Goal: Task Accomplishment & Management: Complete application form

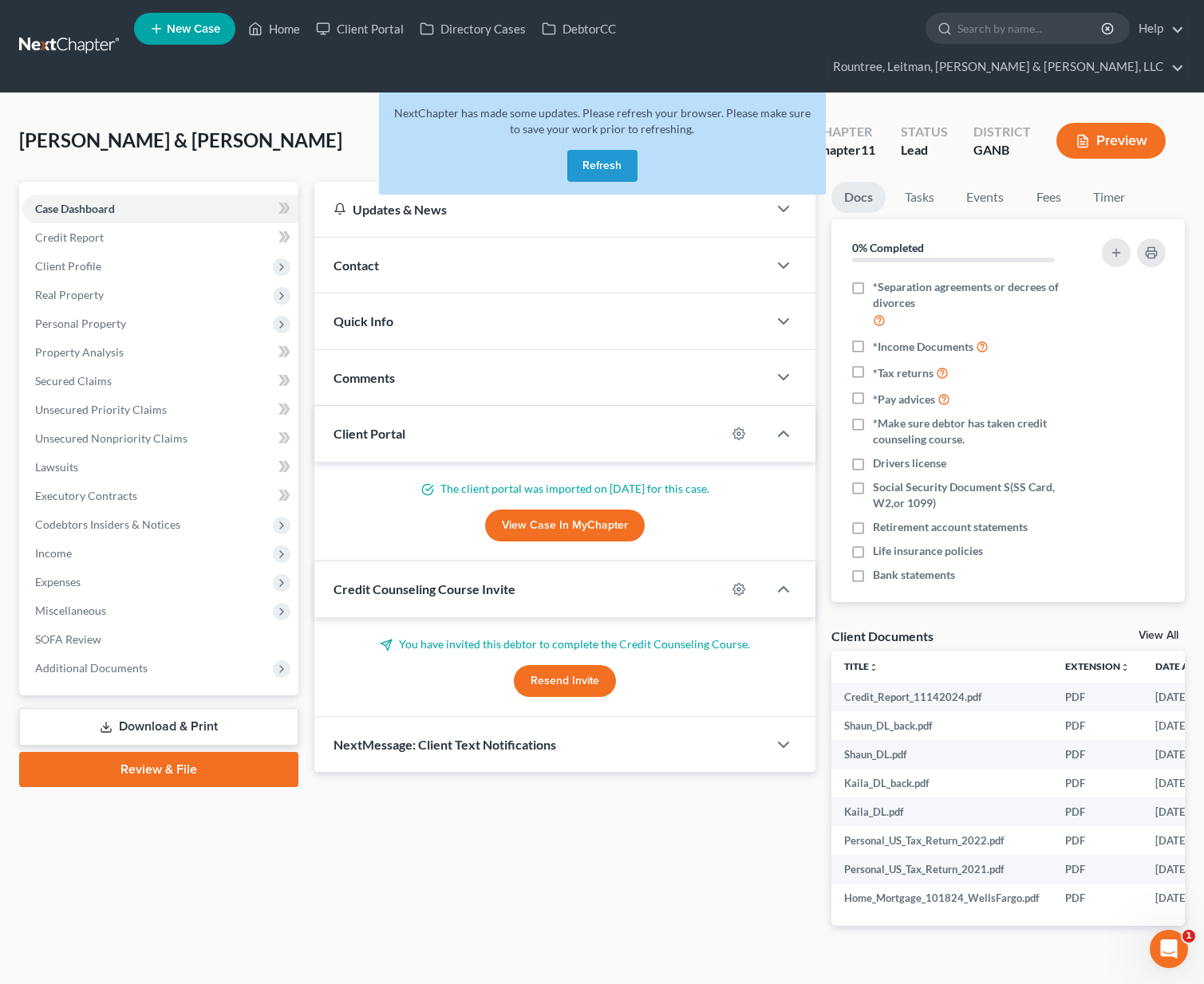
click at [611, 150] on button "Refresh" at bounding box center [602, 166] width 70 height 32
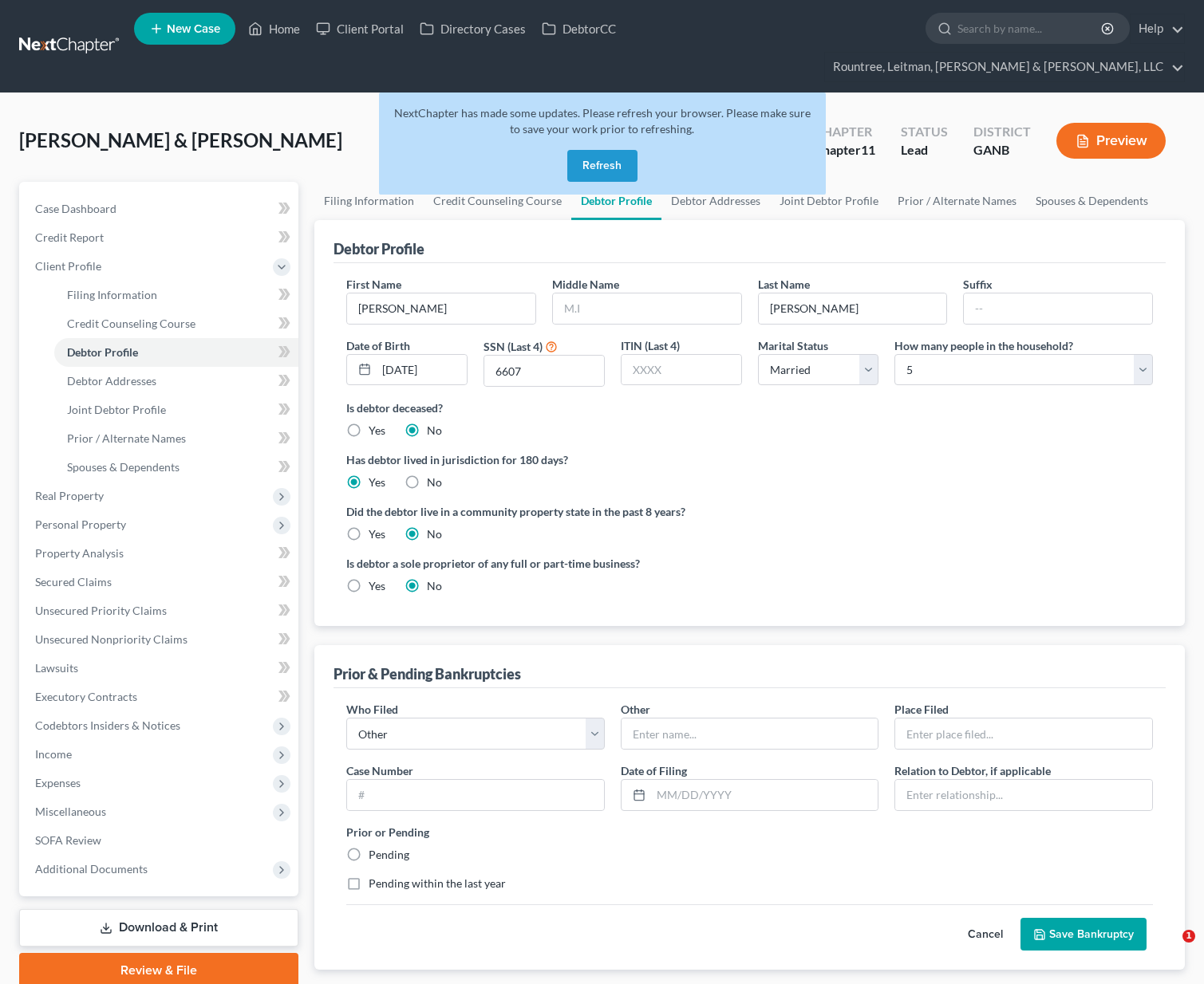
select select "1"
select select "4"
select select "other"
click at [88, 32] on link at bounding box center [69, 45] width 102 height 29
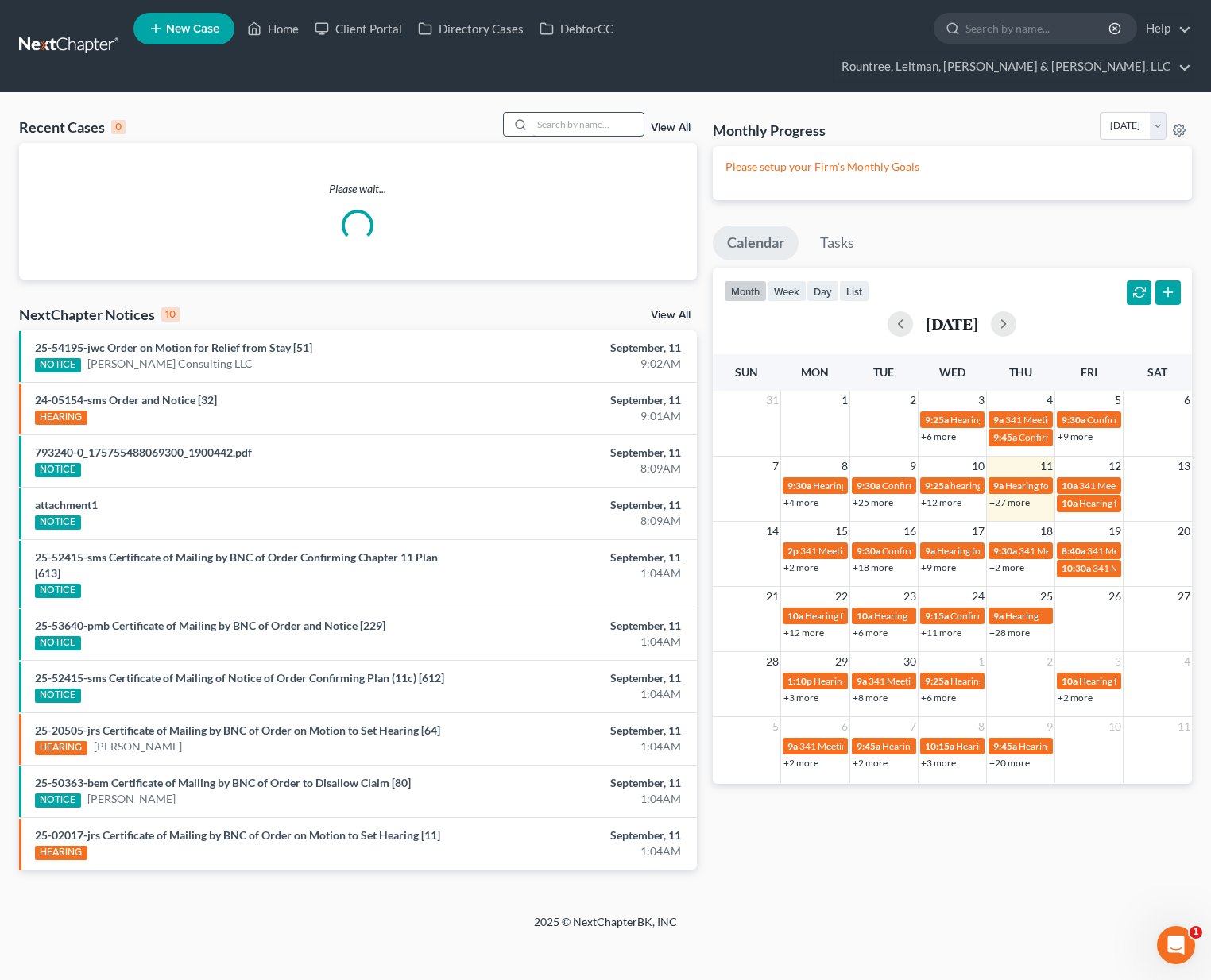
click at [548, 113] on input "search" at bounding box center [587, 124] width 111 height 23
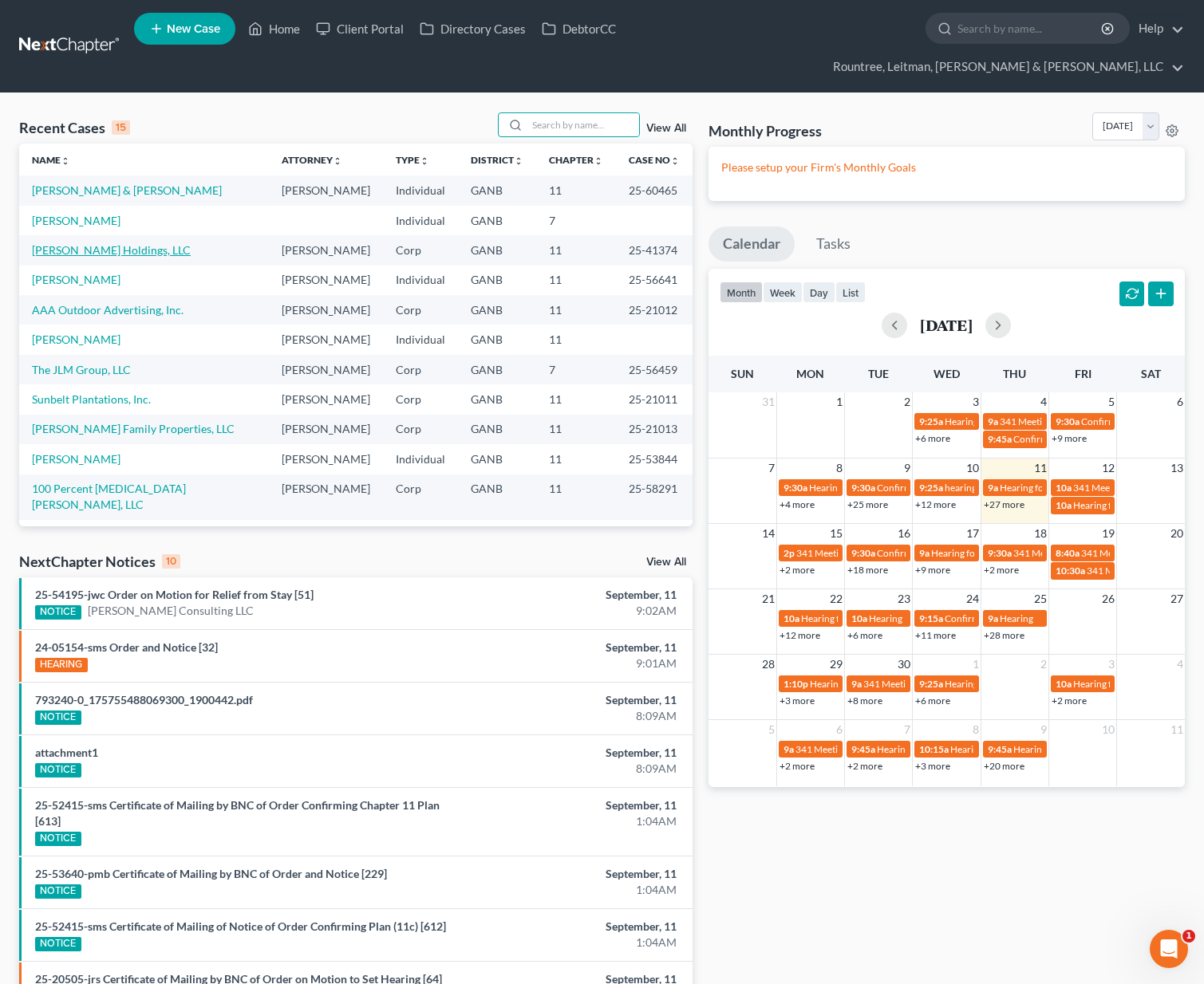
click at [102, 243] on link "[PERSON_NAME] Holdings, LLC" at bounding box center [111, 250] width 158 height 14
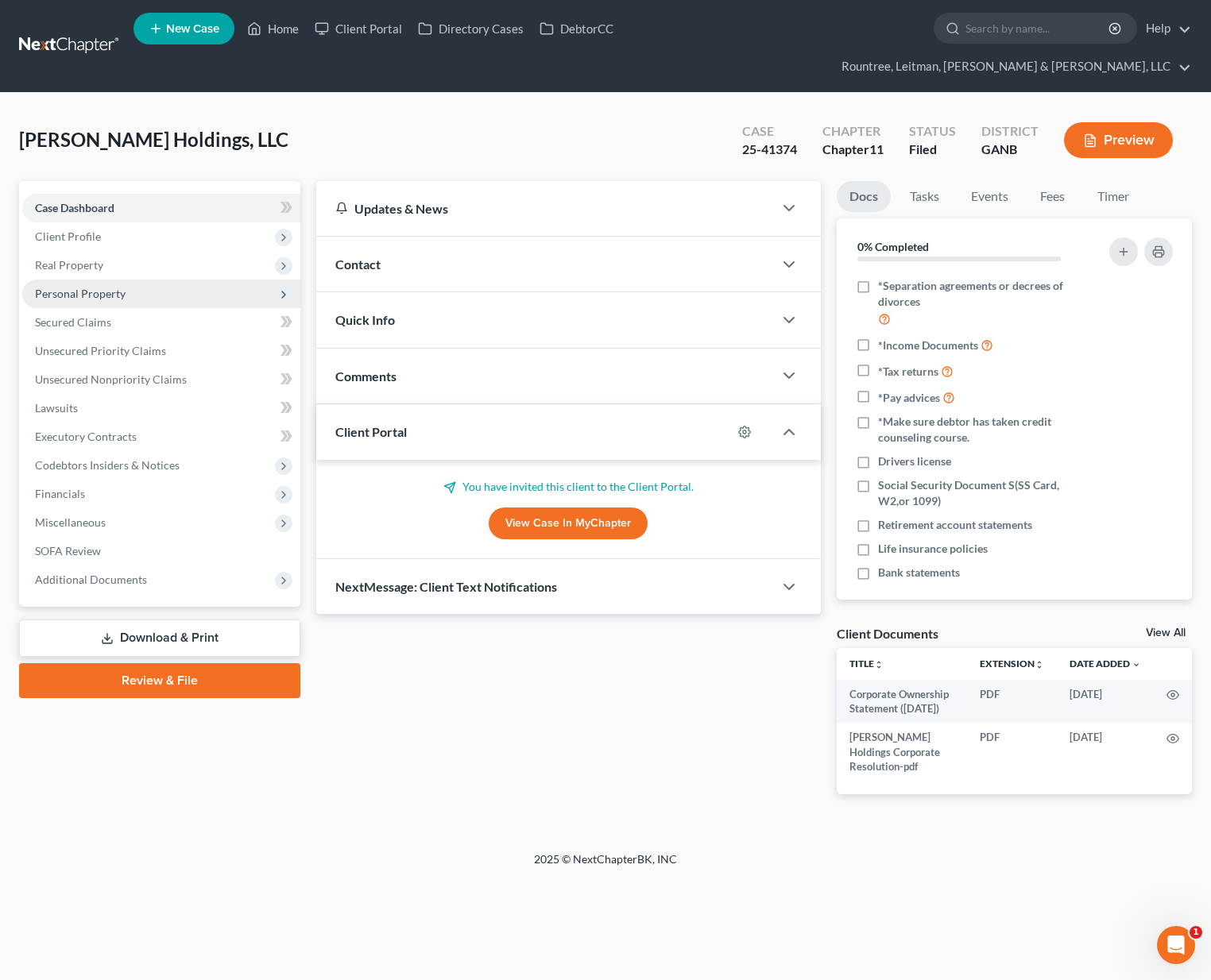
click at [92, 280] on span "Personal Property" at bounding box center [162, 294] width 278 height 29
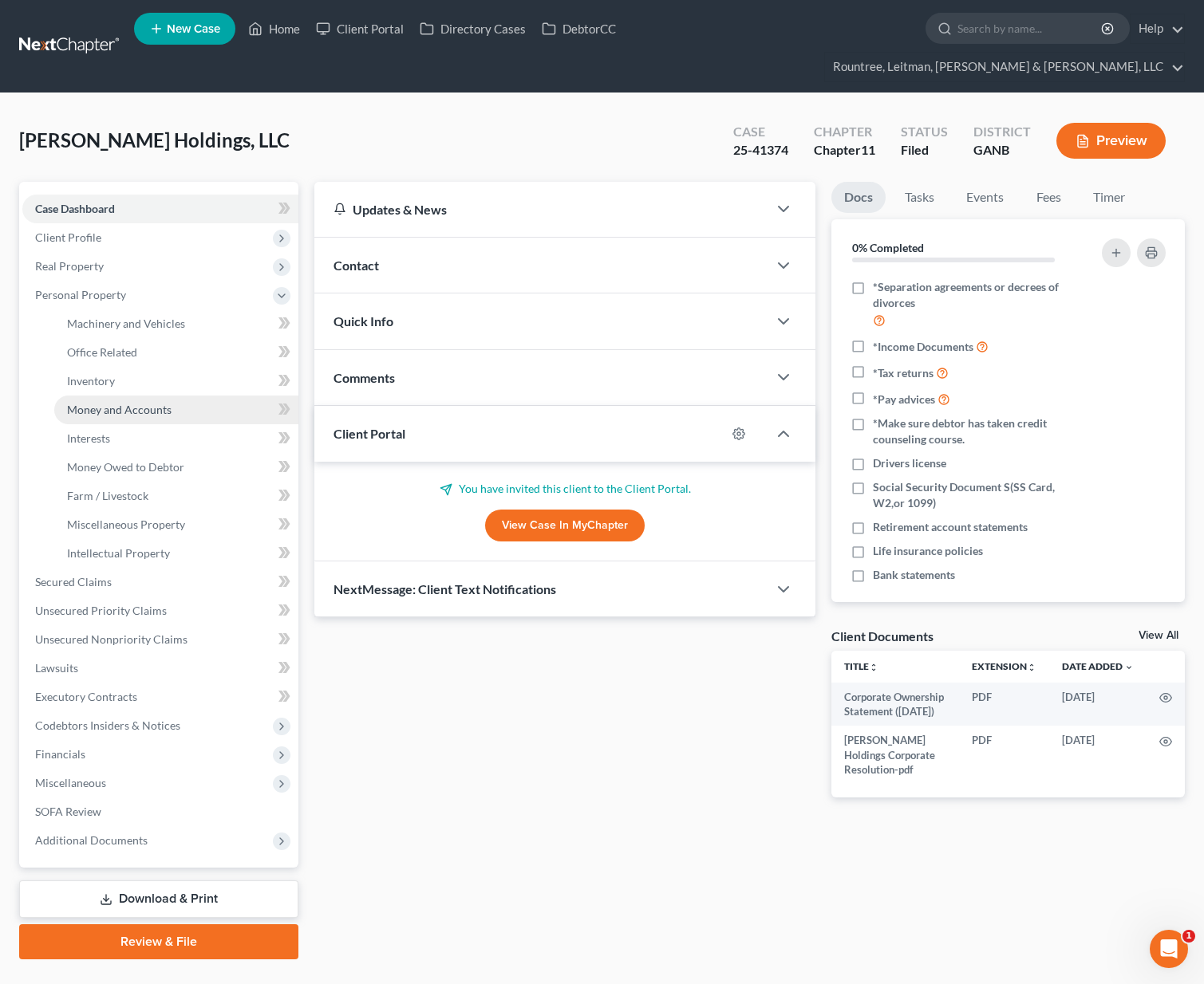
click at [97, 403] on span "Money and Accounts" at bounding box center [120, 409] width 105 height 14
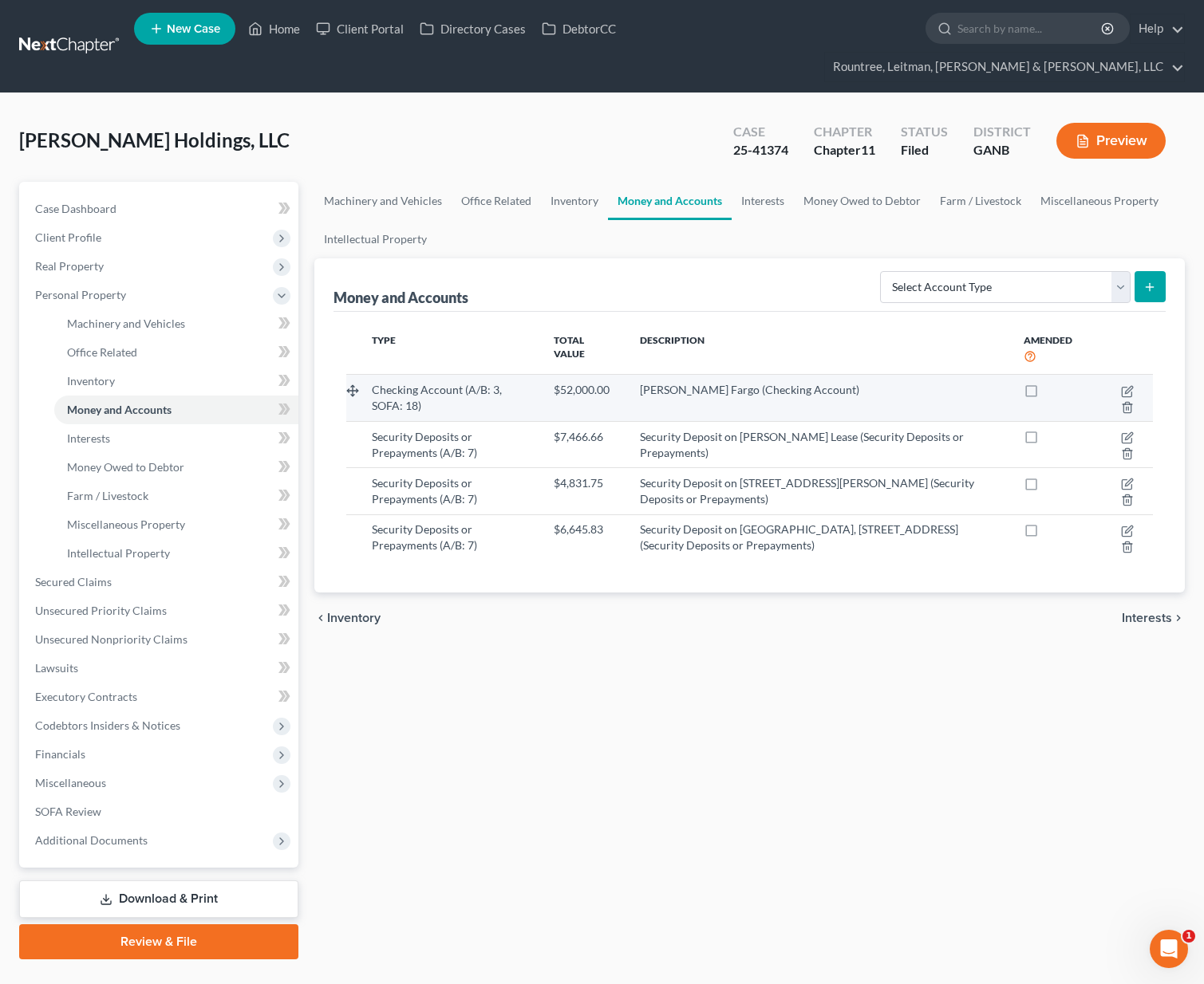
click at [650, 375] on td "[PERSON_NAME] Fargo (Checking Account)" at bounding box center [819, 398] width 384 height 46
click at [1124, 385] on icon "button" at bounding box center [1127, 391] width 13 height 13
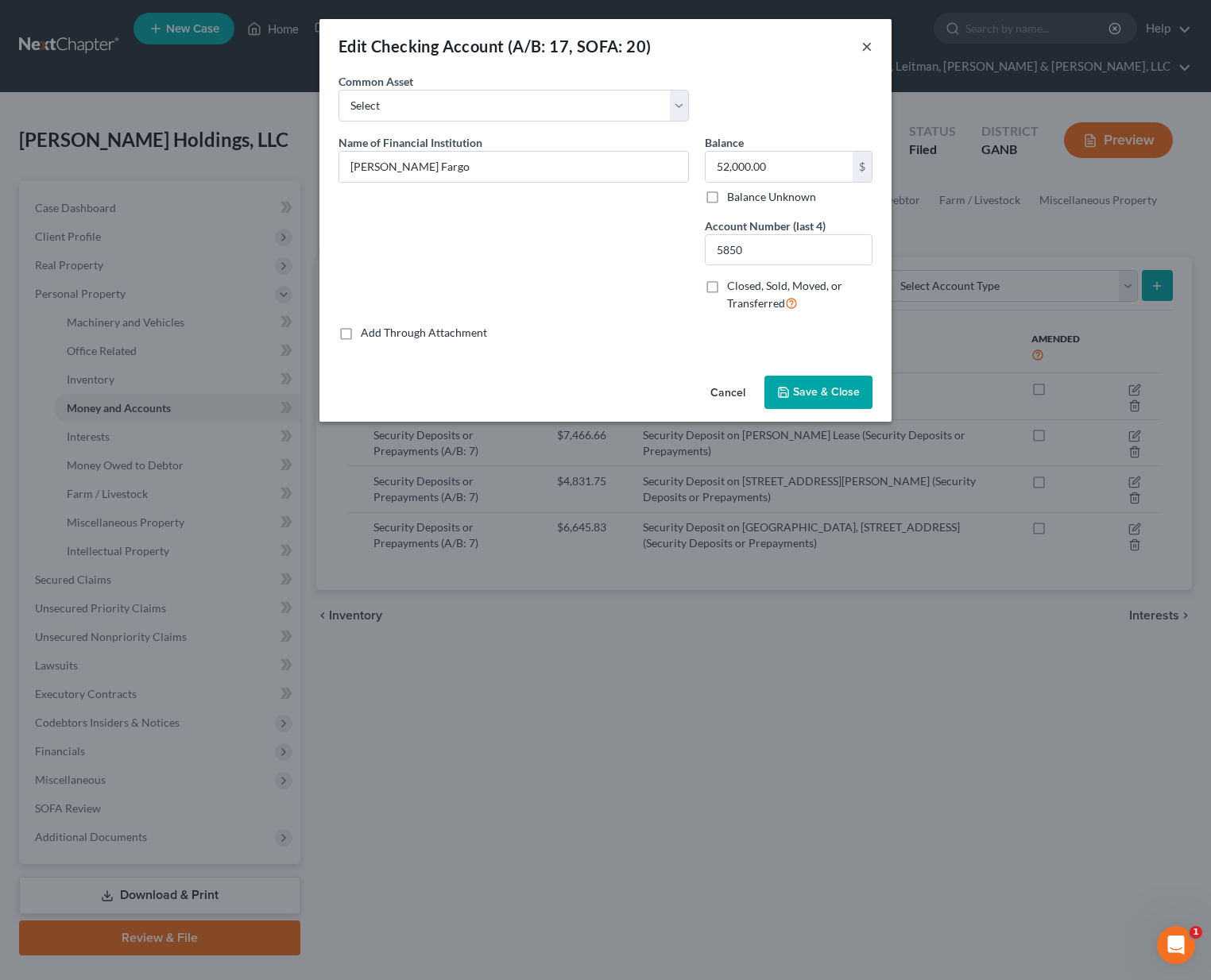
click at [867, 46] on button "×" at bounding box center [866, 45] width 11 height 19
